Goal: Information Seeking & Learning: Compare options

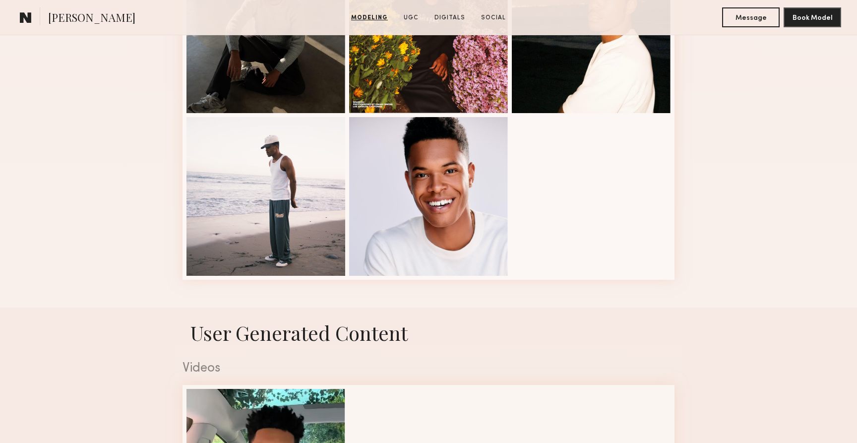
scroll to position [575, 0]
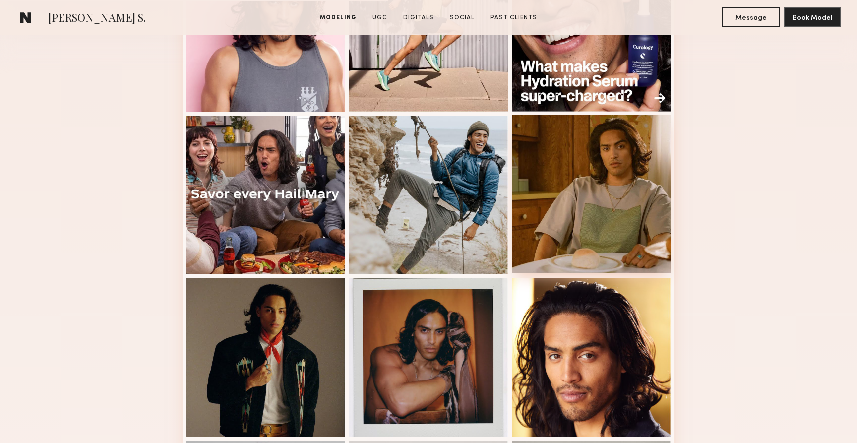
scroll to position [341, 0]
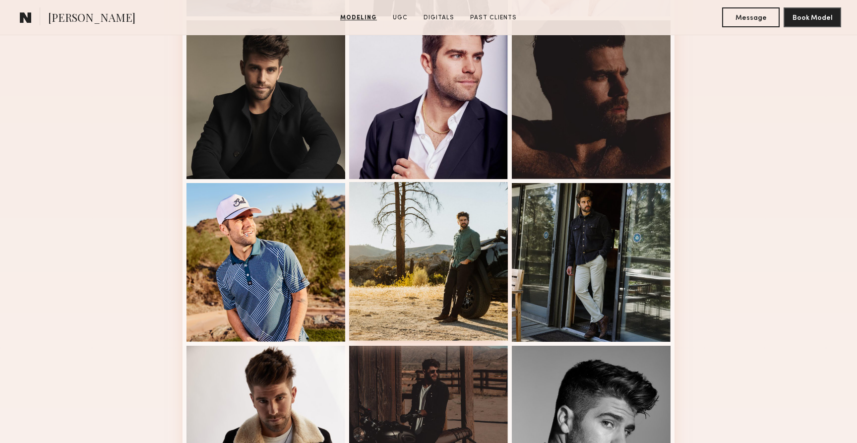
scroll to position [623, 0]
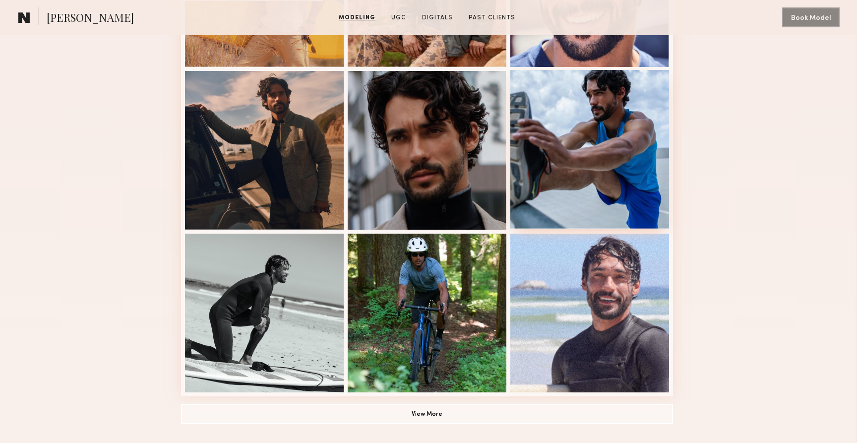
scroll to position [608, 1]
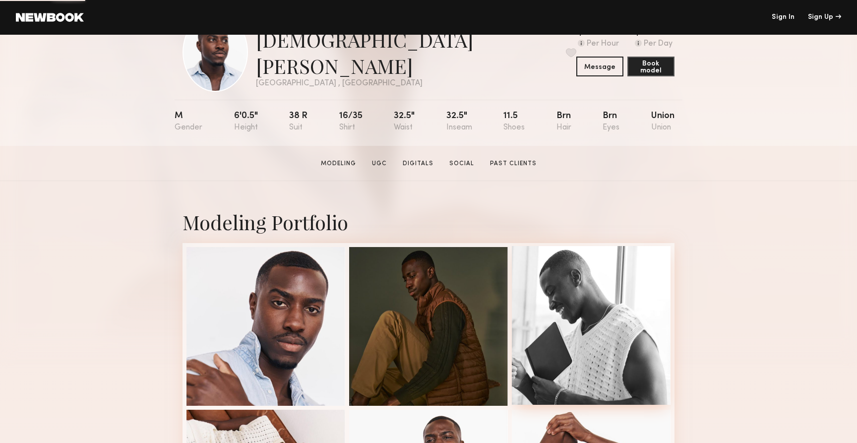
scroll to position [196, 0]
